Goal: Task Accomplishment & Management: Complete application form

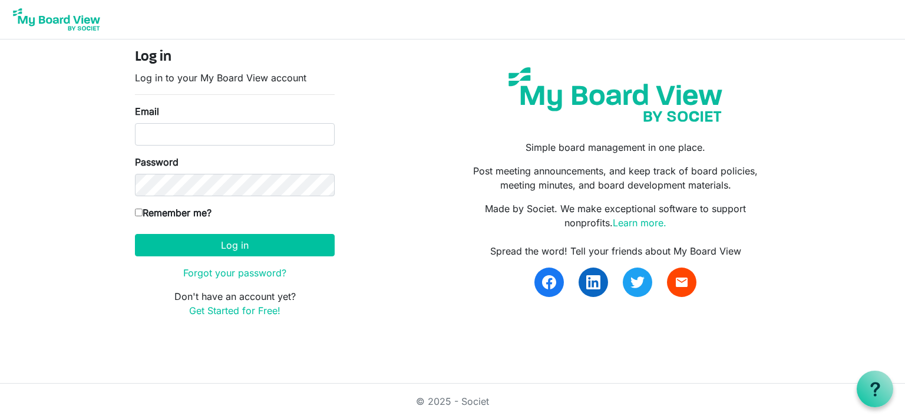
click at [211, 143] on input "Email" at bounding box center [235, 134] width 200 height 22
type input "alex.stewart@unshelteredutah.org"
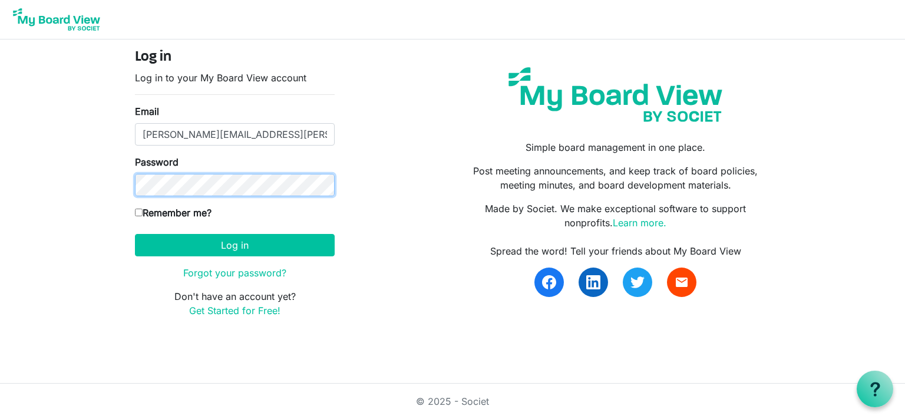
click at [135, 234] on button "Log in" at bounding box center [235, 245] width 200 height 22
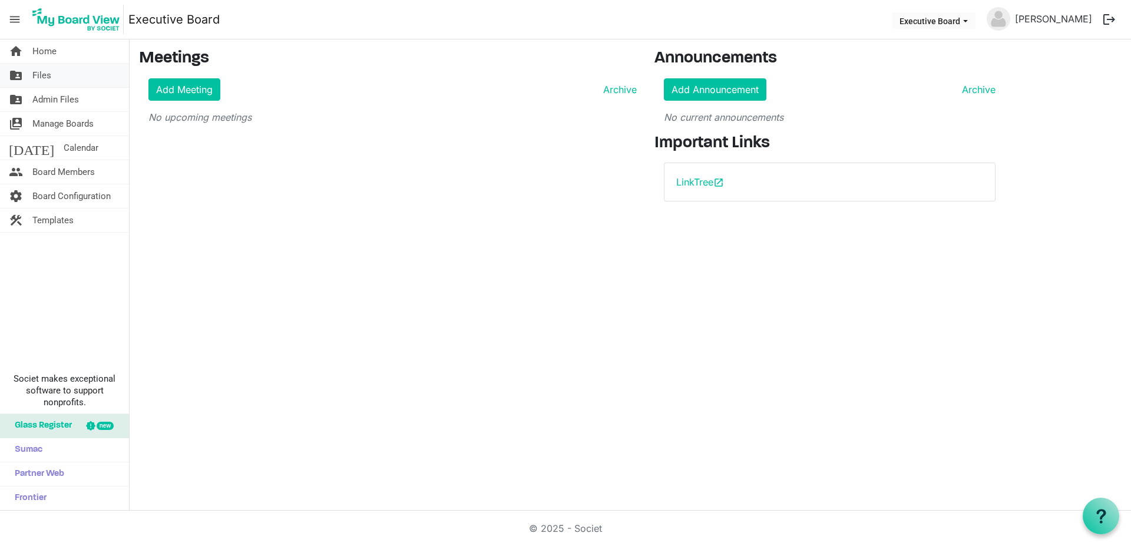
click at [39, 68] on span "Files" at bounding box center [41, 76] width 19 height 24
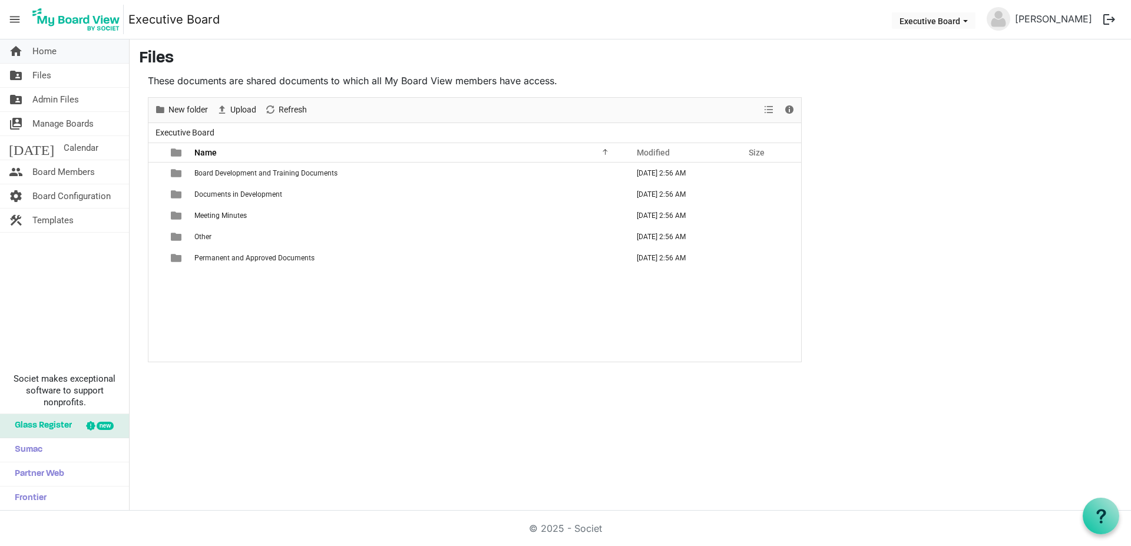
click at [68, 52] on link "home Home" at bounding box center [64, 51] width 129 height 24
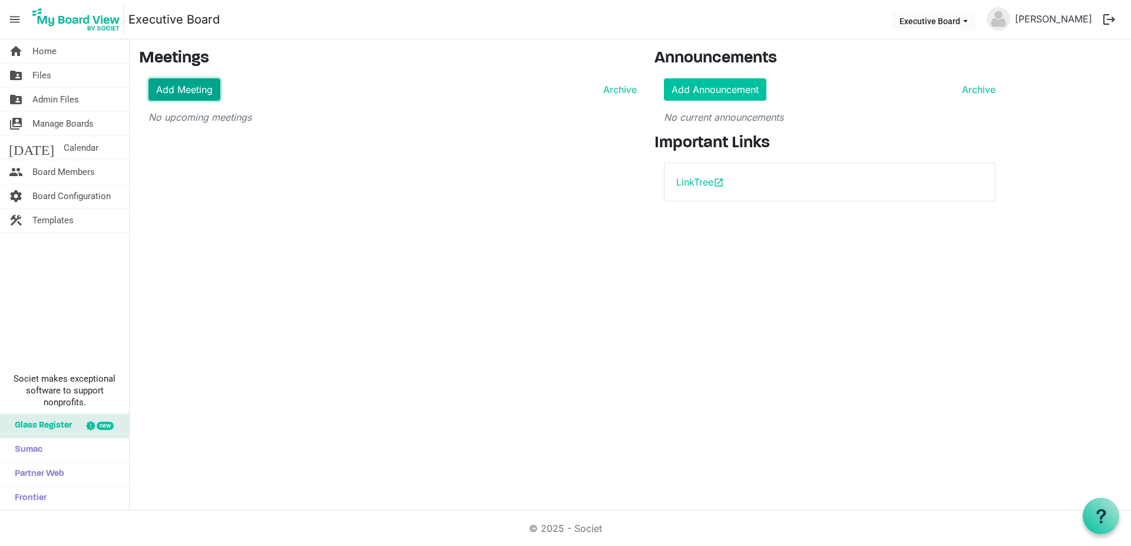
click at [163, 87] on link "Add Meeting" at bounding box center [184, 89] width 72 height 22
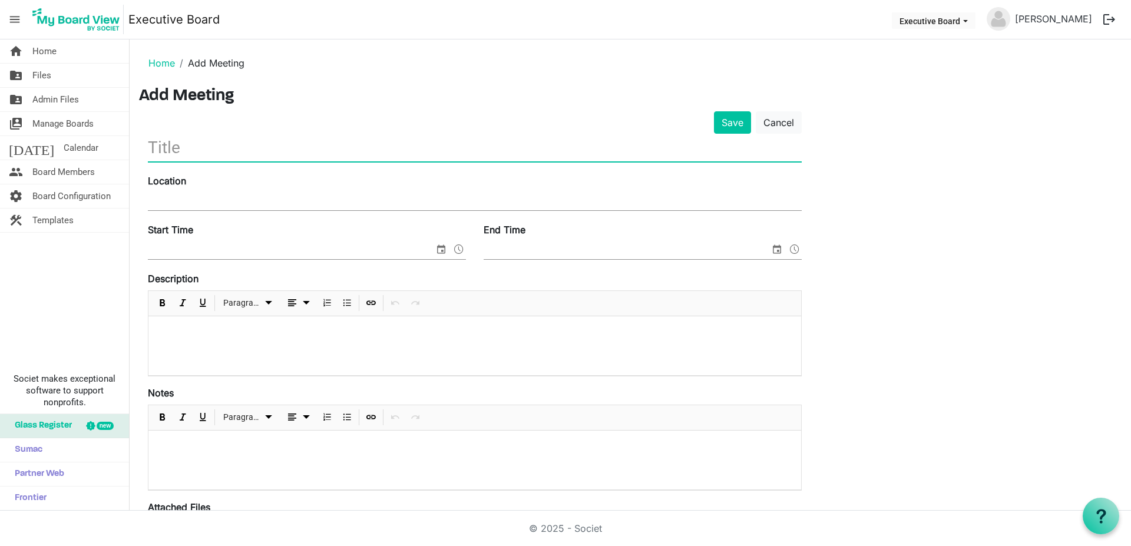
click at [216, 144] on input "text" at bounding box center [475, 148] width 654 height 28
type input "UU Executive Board Meeting"
click at [214, 199] on input "Location" at bounding box center [475, 202] width 654 height 18
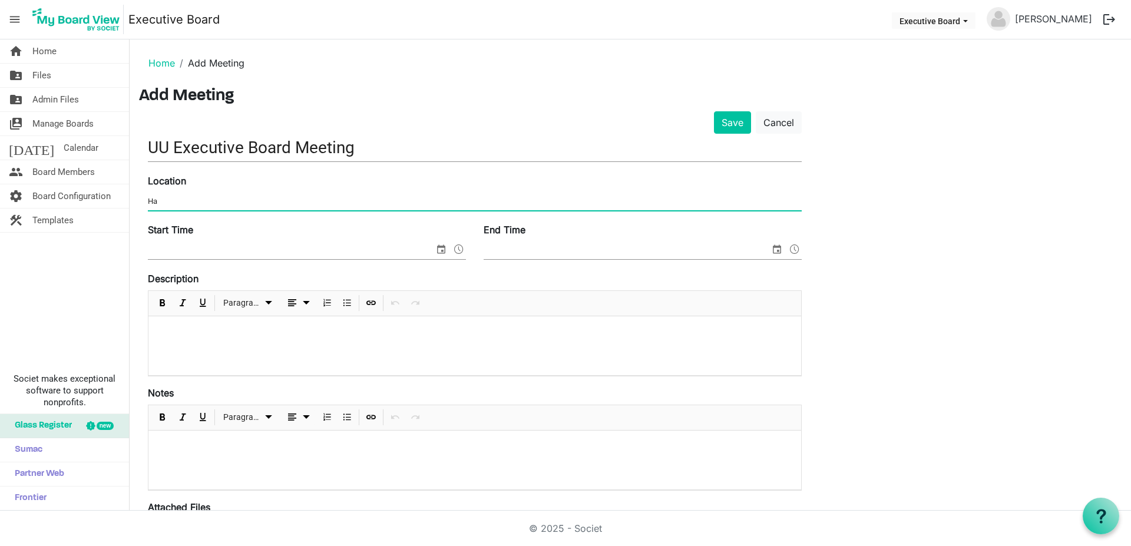
type input "H"
paste input "Habitat for Humanity Office (1276 S. 500 W., SLC) / GoogleMeet"
click at [350, 199] on input "Habitat for Humanity Office (1276 S. 500 W., SLC) / GoogleMeet" at bounding box center [475, 202] width 654 height 18
click at [385, 203] on input "Habitat for Humanity Office (1276 S. 500 W., SLC) / Google Meet" at bounding box center [475, 202] width 654 height 18
type input "Habitat for Humanity Office (1276 S. 500 W., SLC) / Google Meet (virtual)"
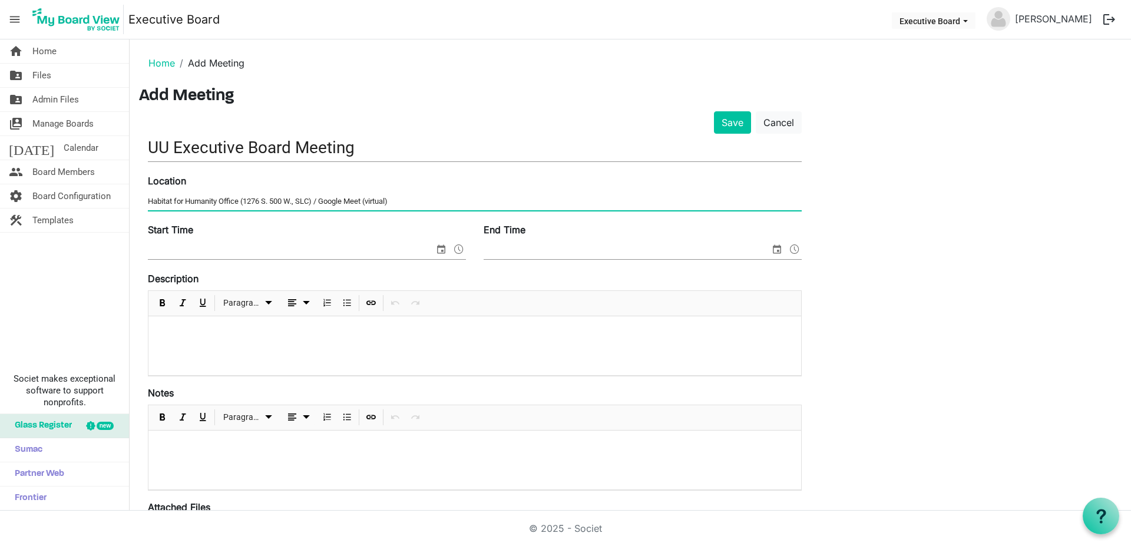
click at [214, 246] on input "Start Time" at bounding box center [291, 250] width 286 height 18
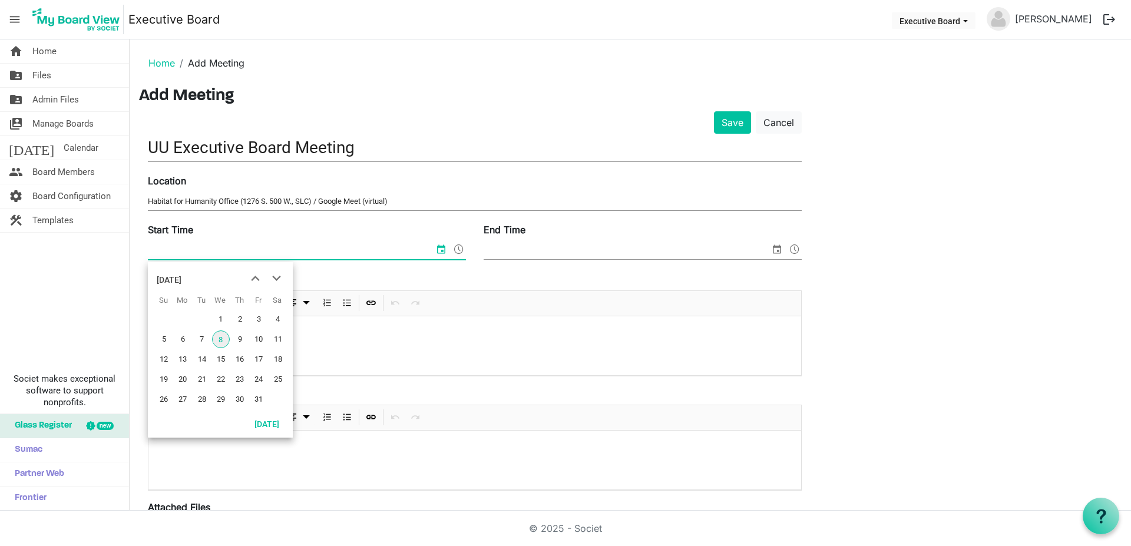
click at [220, 340] on span "8" at bounding box center [221, 339] width 18 height 18
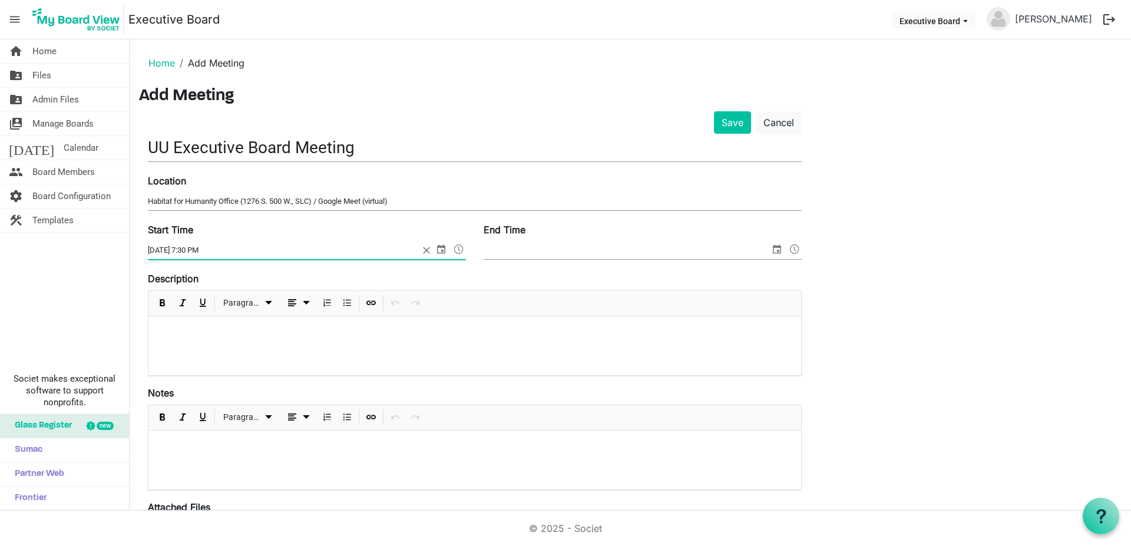
type input "10/8/2025 7:30 PM"
click at [532, 252] on input "End Time" at bounding box center [627, 250] width 286 height 18
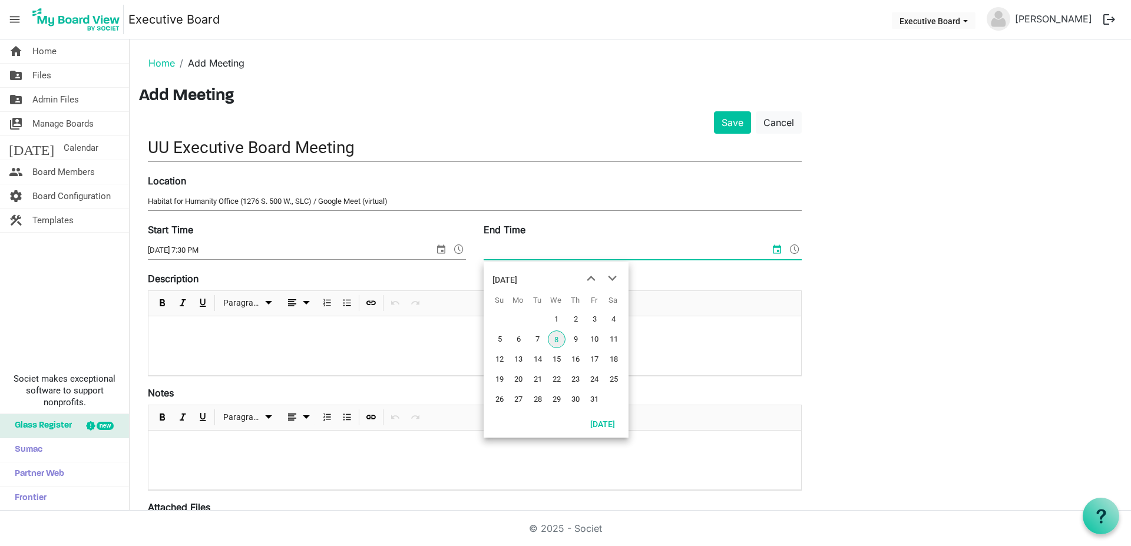
click at [555, 340] on span "8" at bounding box center [557, 339] width 18 height 18
type input "10/8/2025 9:00 PM"
click at [253, 358] on div at bounding box center [474, 345] width 653 height 59
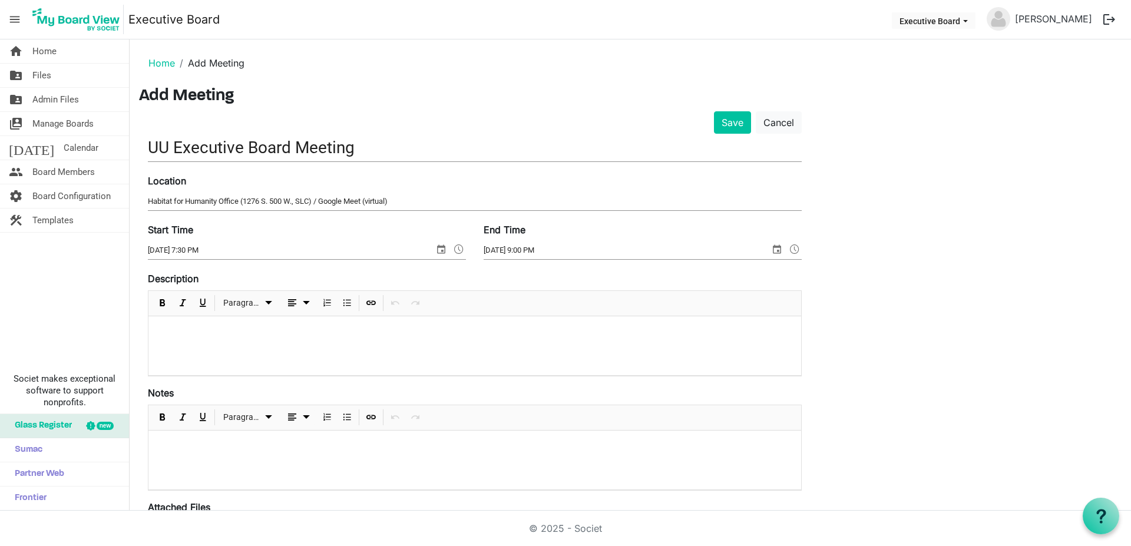
scroll to position [236, 0]
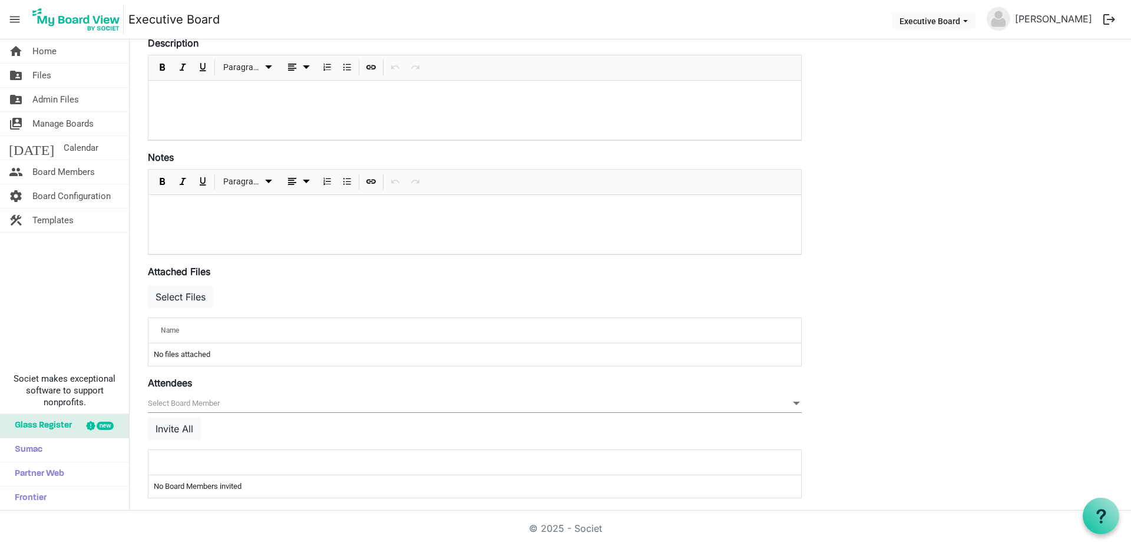
click at [245, 238] on div at bounding box center [474, 224] width 653 height 59
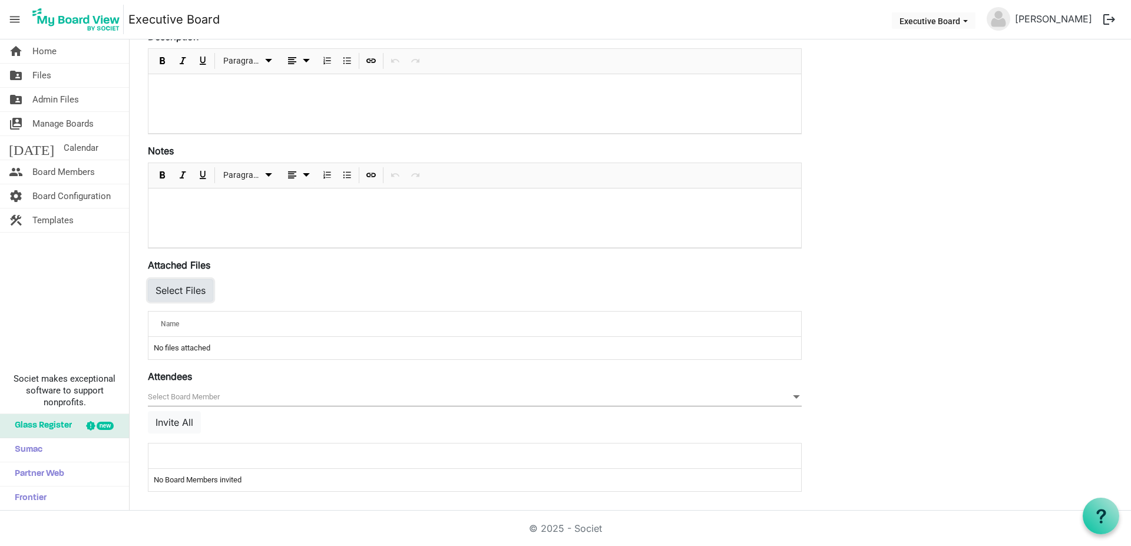
click at [178, 289] on button "Select Files" at bounding box center [180, 290] width 65 height 22
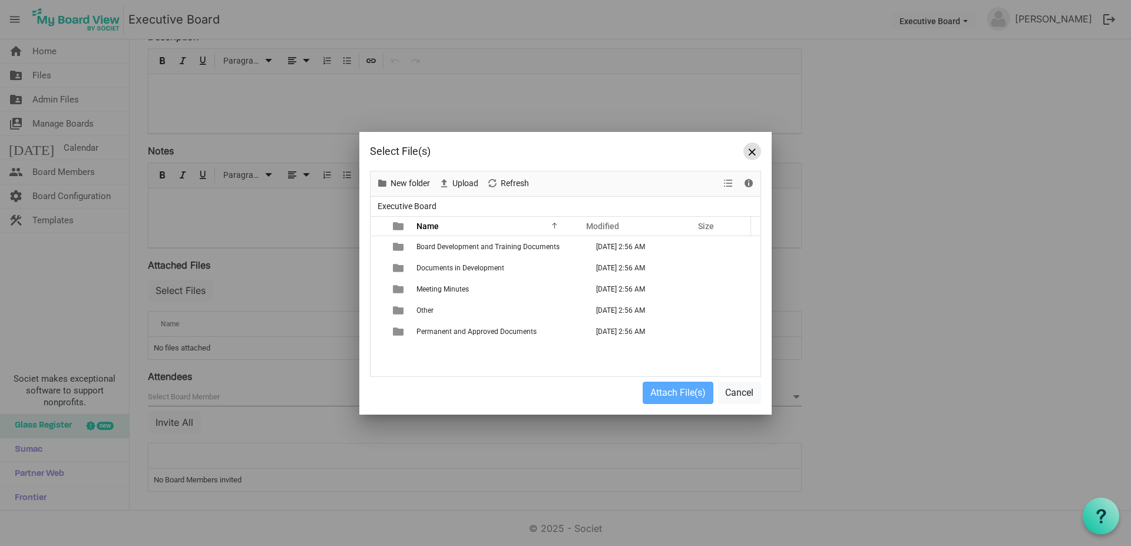
click at [747, 150] on button "Close" at bounding box center [752, 152] width 18 height 18
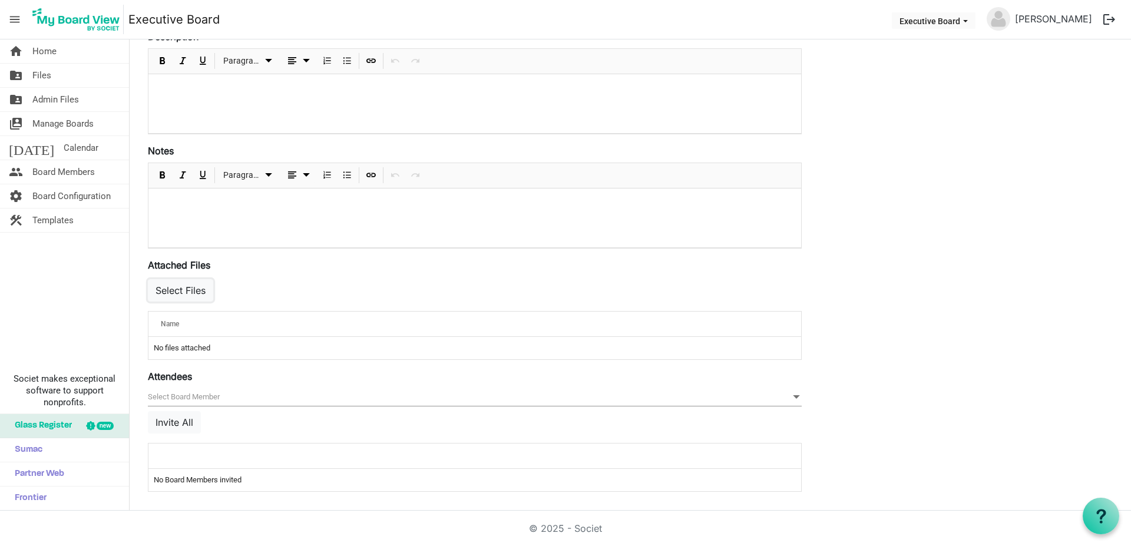
scroll to position [6, 0]
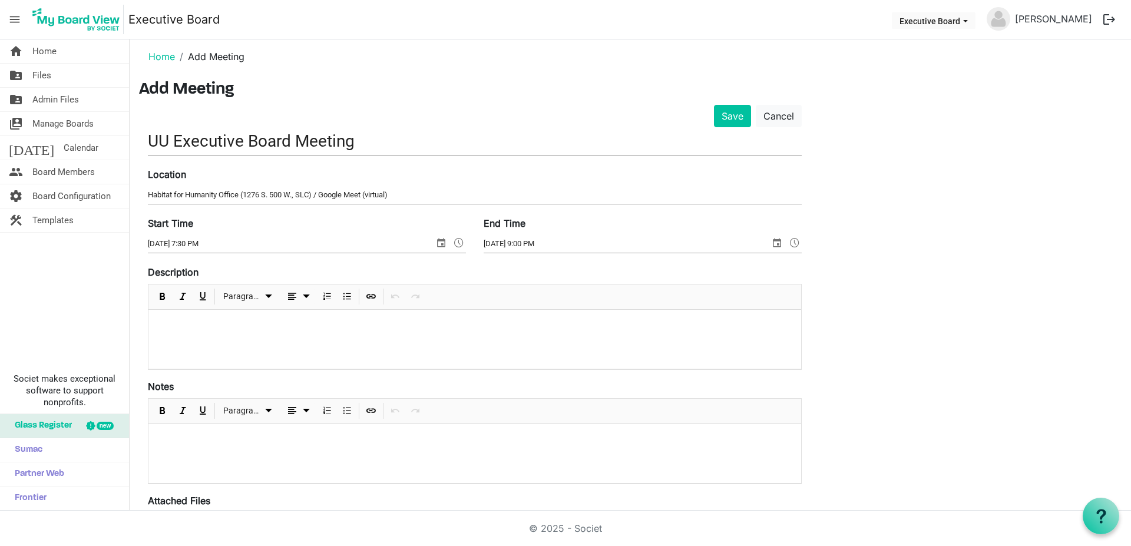
click at [298, 313] on div at bounding box center [474, 339] width 653 height 59
click at [366, 296] on span "Insert Link" at bounding box center [371, 296] width 14 height 15
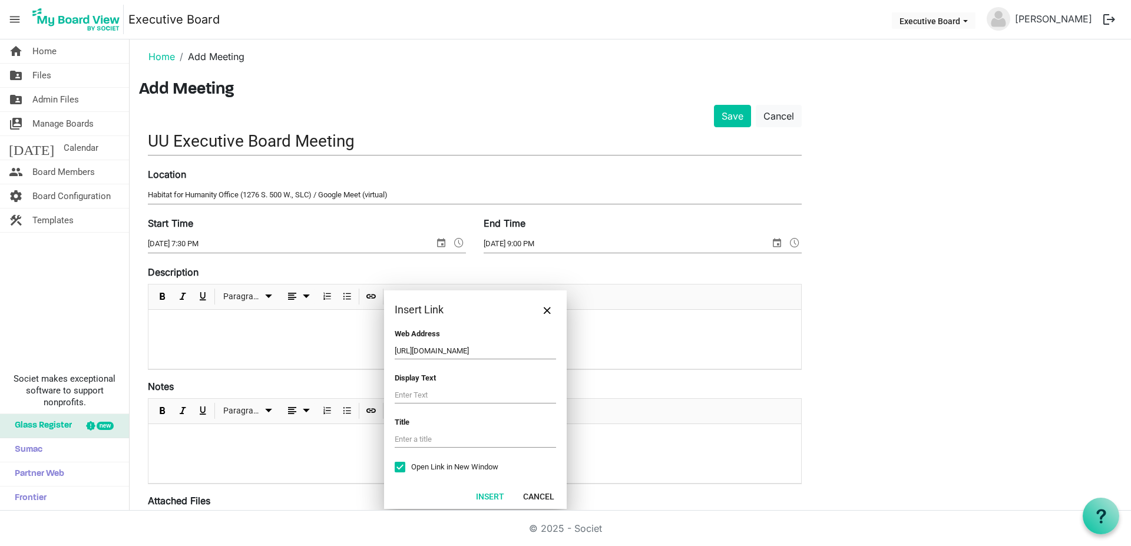
scroll to position [0, 207]
type input "https://docs.google.com/document/d/1Z3o_uYJeP17FIHzJcAO5Eb6J2DmPB1goasXAt56BhSA…"
click at [412, 398] on input "text" at bounding box center [475, 395] width 161 height 16
type input "Meeting Agenda & Information"
drag, startPoint x: 492, startPoint y: 496, endPoint x: 525, endPoint y: 494, distance: 33.0
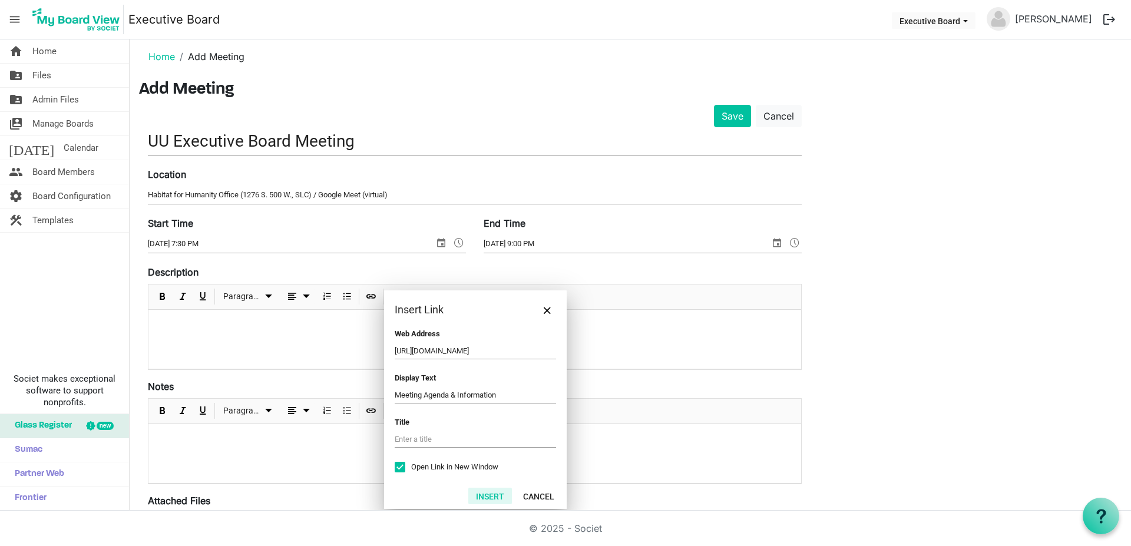
click at [492, 497] on button "Insert" at bounding box center [490, 496] width 44 height 16
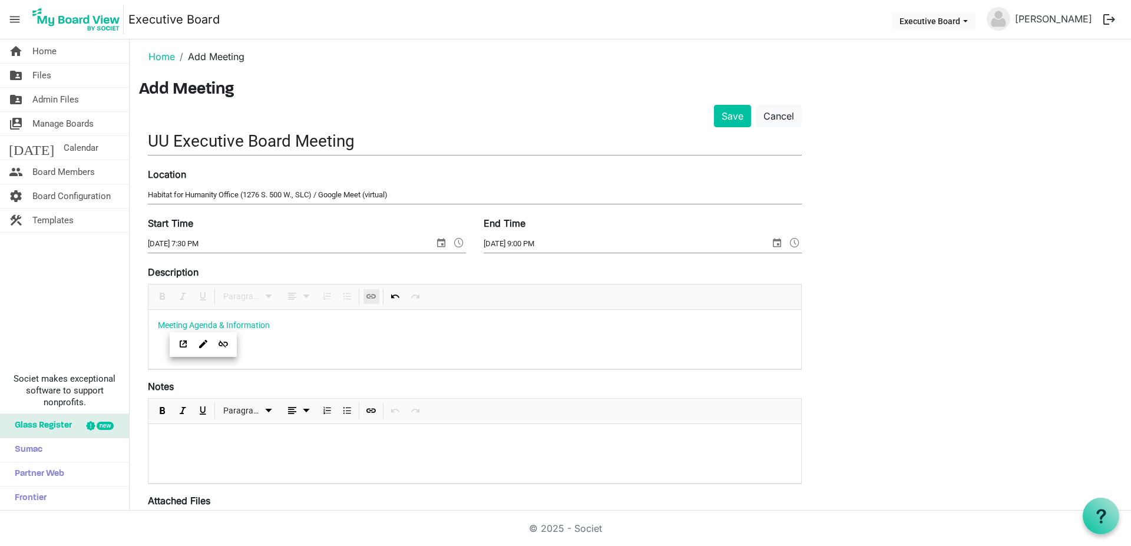
click at [709, 115] on div "Save Cancel" at bounding box center [474, 116] width 671 height 22
click at [731, 107] on button "Save" at bounding box center [732, 116] width 37 height 22
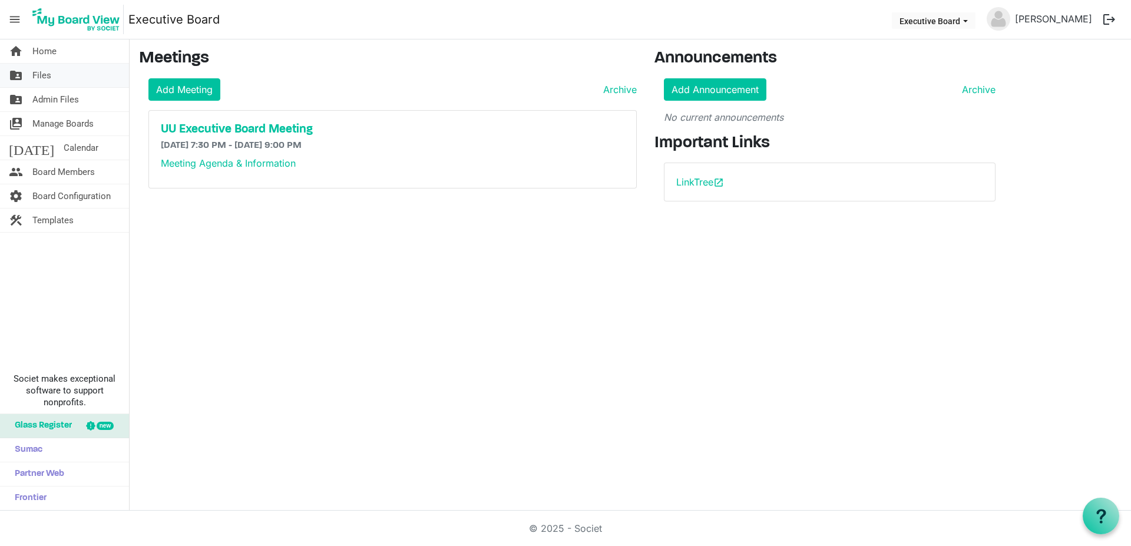
click at [71, 70] on link "folder_shared Files" at bounding box center [64, 76] width 129 height 24
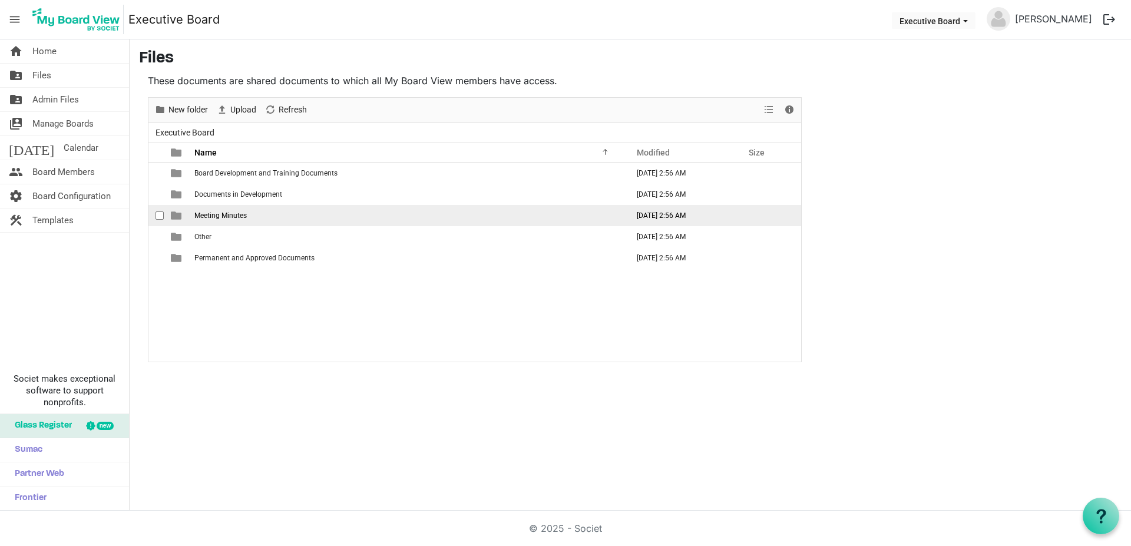
click at [194, 213] on span "Meeting Minutes" at bounding box center [220, 215] width 52 height 8
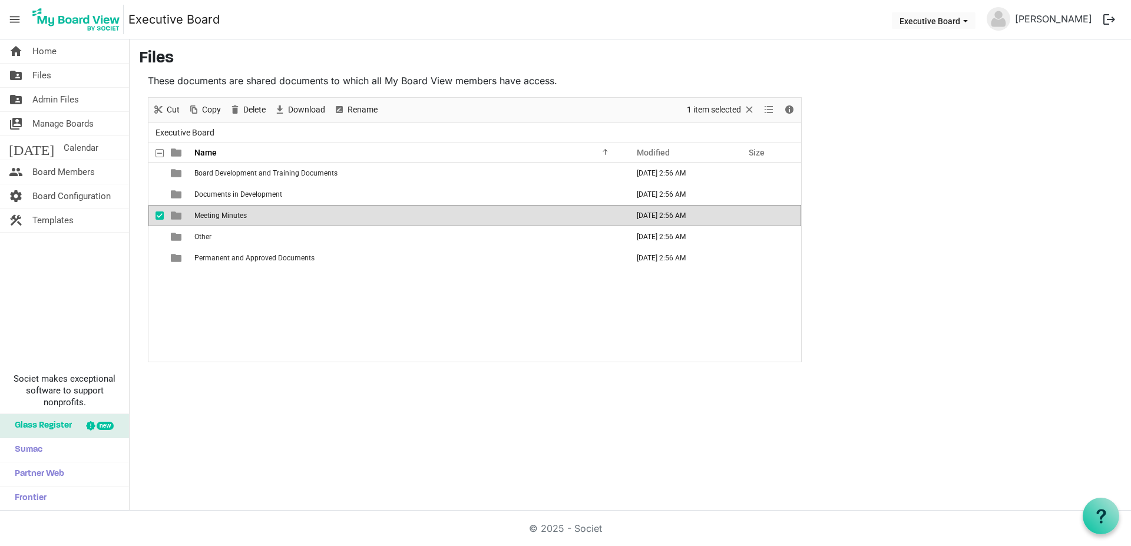
click at [194, 213] on span "Meeting Minutes" at bounding box center [220, 215] width 52 height 8
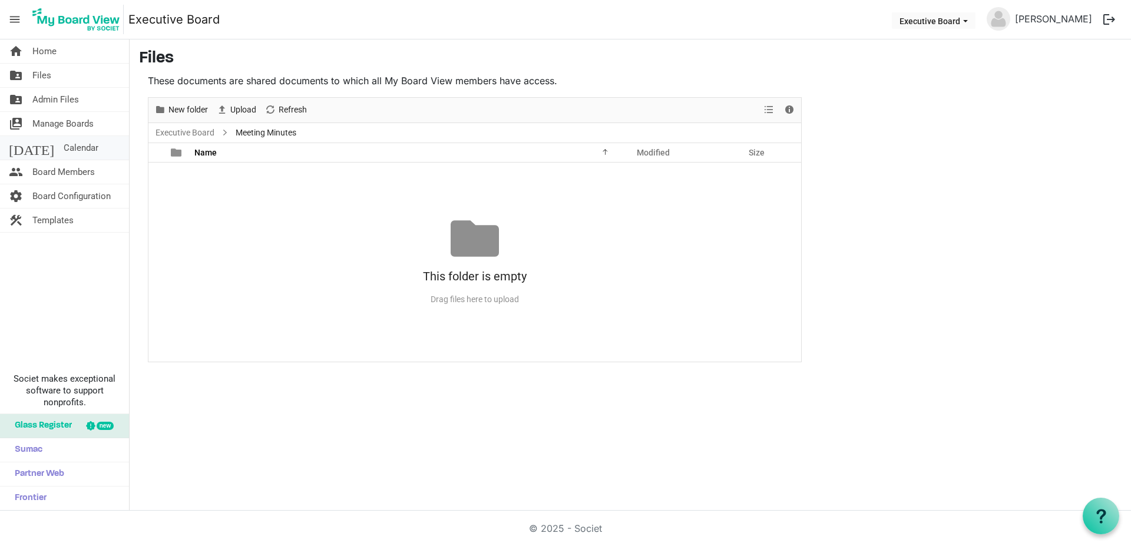
click at [68, 152] on link "today Calendar" at bounding box center [64, 148] width 129 height 24
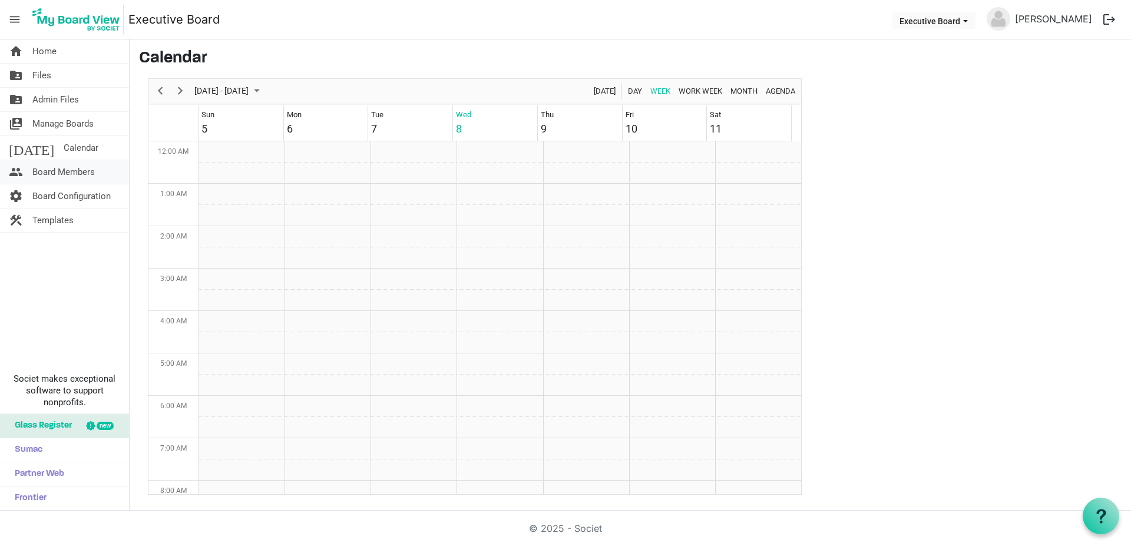
click at [41, 177] on span "Board Members" at bounding box center [63, 172] width 62 height 24
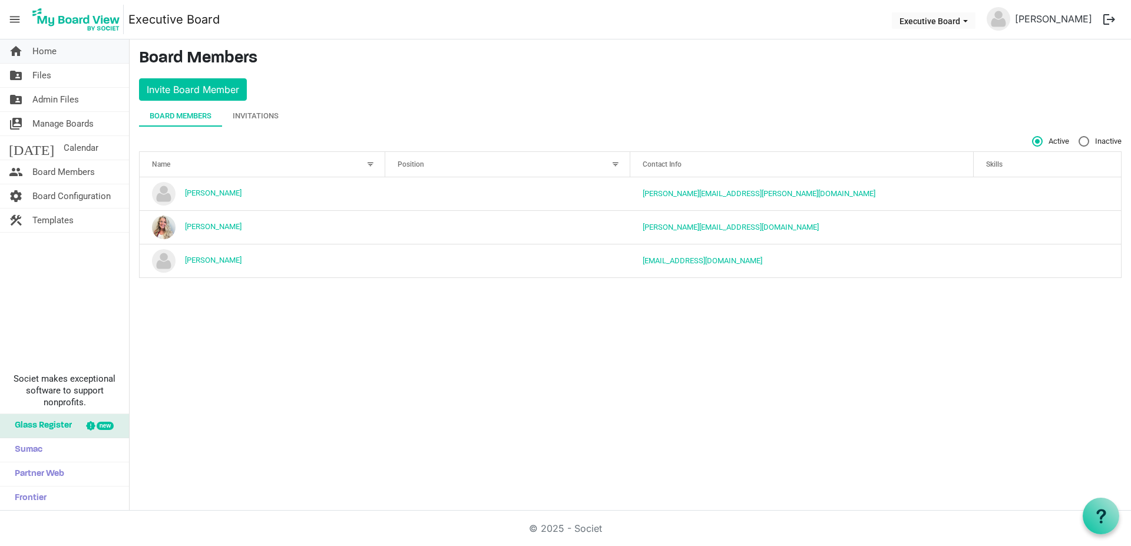
click at [29, 43] on link "home Home" at bounding box center [64, 51] width 129 height 24
